Goal: Transaction & Acquisition: Book appointment/travel/reservation

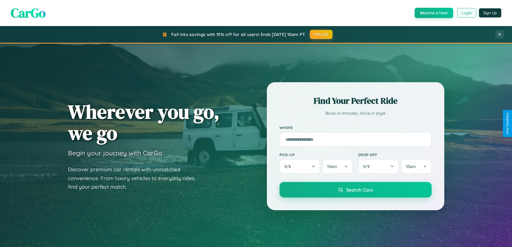
click at [466, 13] on button "Login" at bounding box center [466, 13] width 19 height 10
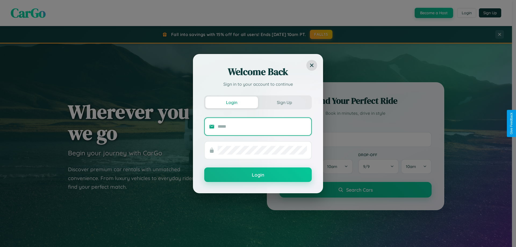
click at [262, 126] on input "text" at bounding box center [262, 126] width 89 height 9
type input "**********"
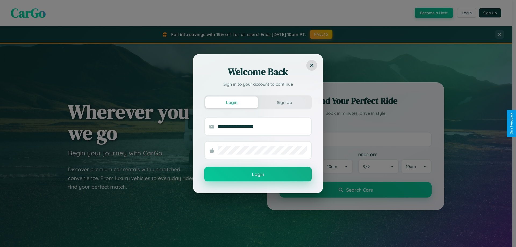
click at [258, 174] on button "Login" at bounding box center [257, 174] width 107 height 15
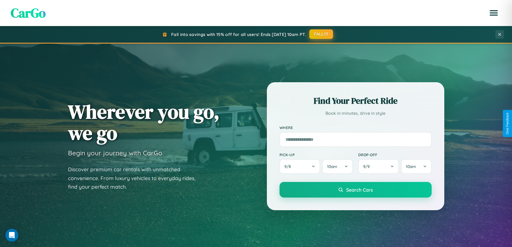
click at [321, 34] on button "FALL15" at bounding box center [321, 34] width 24 height 10
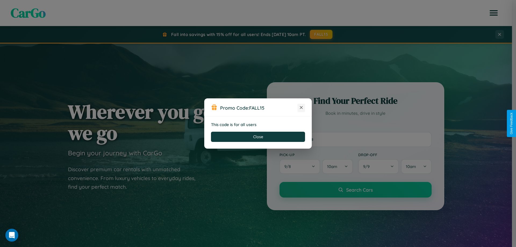
click at [301, 108] on icon at bounding box center [300, 107] width 5 height 5
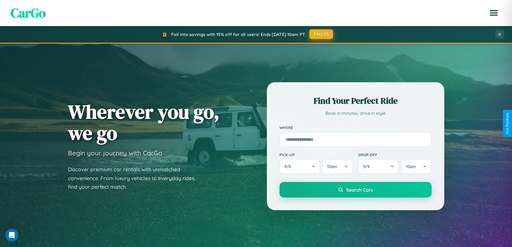
click at [321, 34] on button "FALL15" at bounding box center [321, 34] width 24 height 10
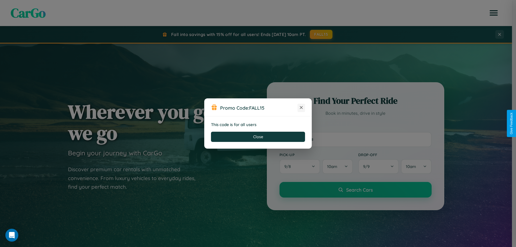
click at [301, 108] on icon at bounding box center [300, 107] width 5 height 5
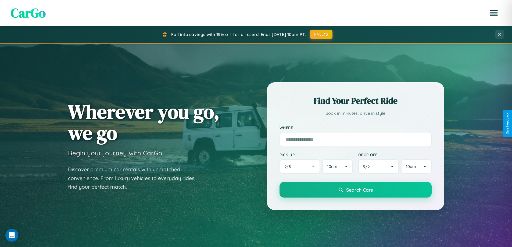
scroll to position [232, 0]
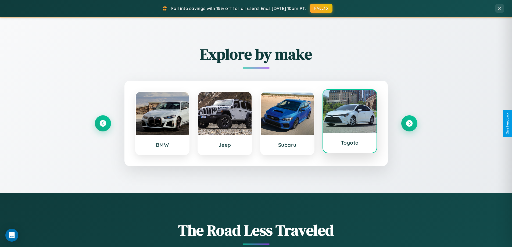
click at [349, 122] on div at bounding box center [349, 111] width 53 height 43
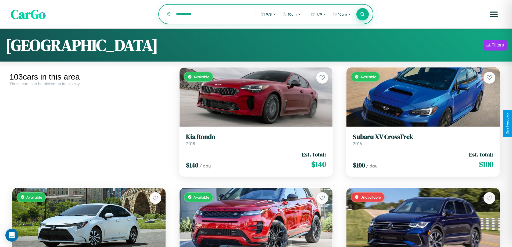
type input "**********"
click at [362, 15] on icon at bounding box center [362, 14] width 5 height 5
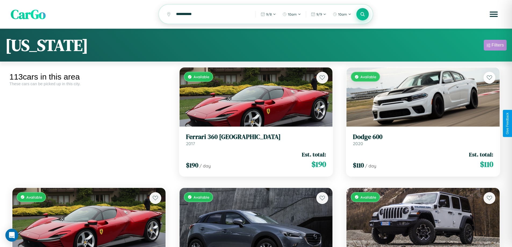
click at [495, 46] on div "Filters" at bounding box center [497, 44] width 12 height 5
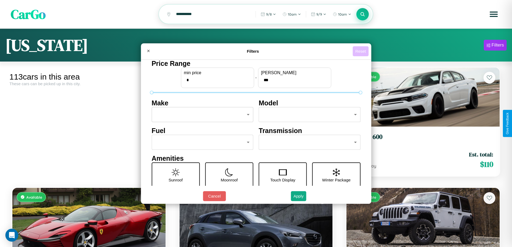
click at [361, 51] on button "Reset" at bounding box center [360, 51] width 16 height 10
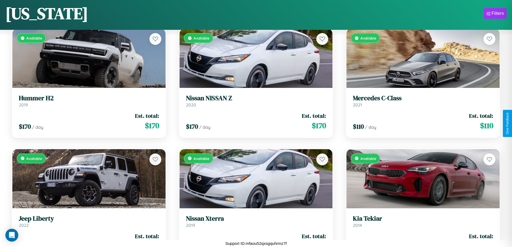
scroll to position [3684, 0]
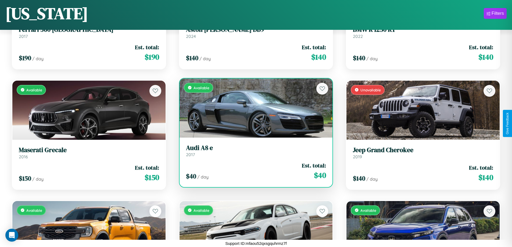
click at [254, 171] on div "$ 40 / day Est. total: $ 40" at bounding box center [256, 170] width 140 height 19
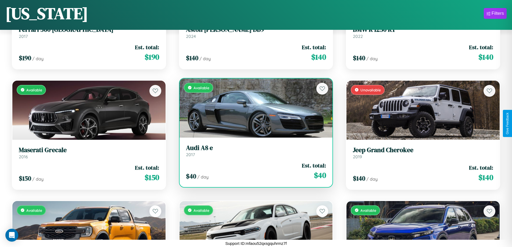
click at [254, 171] on div "$ 40 / day Est. total: $ 40" at bounding box center [256, 170] width 140 height 19
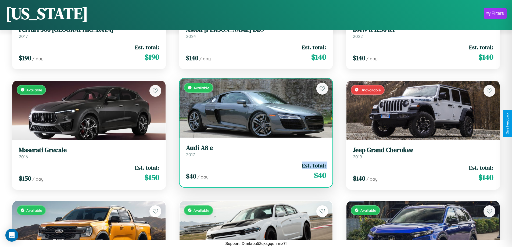
click at [254, 171] on div "$ 40 / day Est. total: $ 40" at bounding box center [256, 170] width 140 height 19
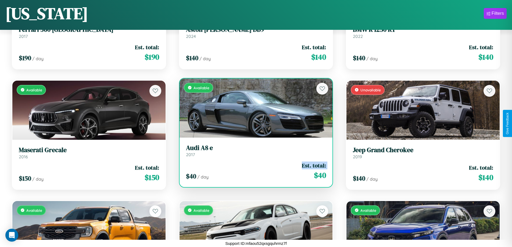
click at [254, 171] on div "$ 40 / day Est. total: $ 40" at bounding box center [256, 170] width 140 height 19
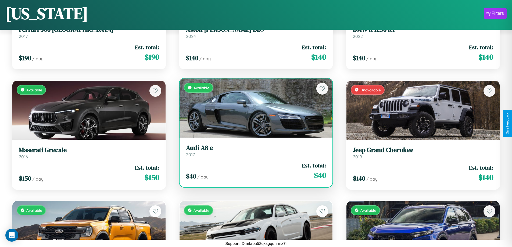
click at [254, 171] on div "$ 40 / day Est. total: $ 40" at bounding box center [256, 170] width 140 height 19
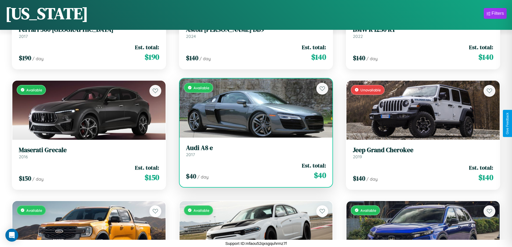
click at [254, 150] on h3 "Audi A8 e" at bounding box center [256, 148] width 140 height 8
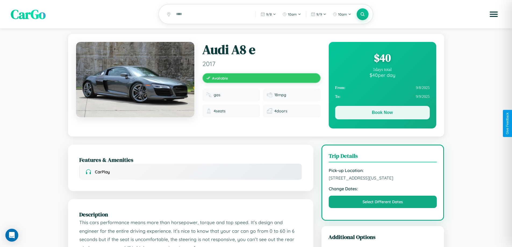
click at [382, 113] on button "Book Now" at bounding box center [382, 112] width 95 height 13
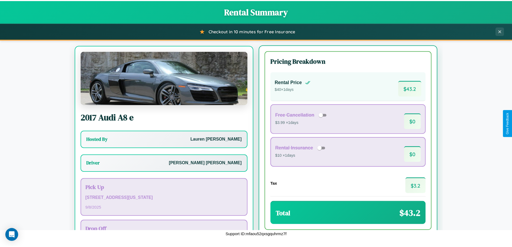
scroll to position [25, 0]
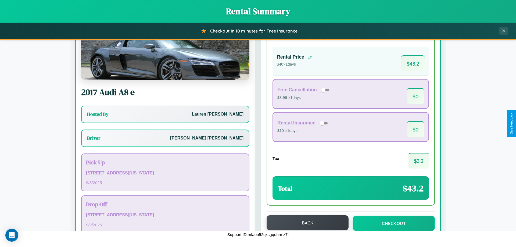
click at [305, 223] on button "Back" at bounding box center [307, 222] width 82 height 15
